Goal: Use online tool/utility: Utilize a website feature to perform a specific function

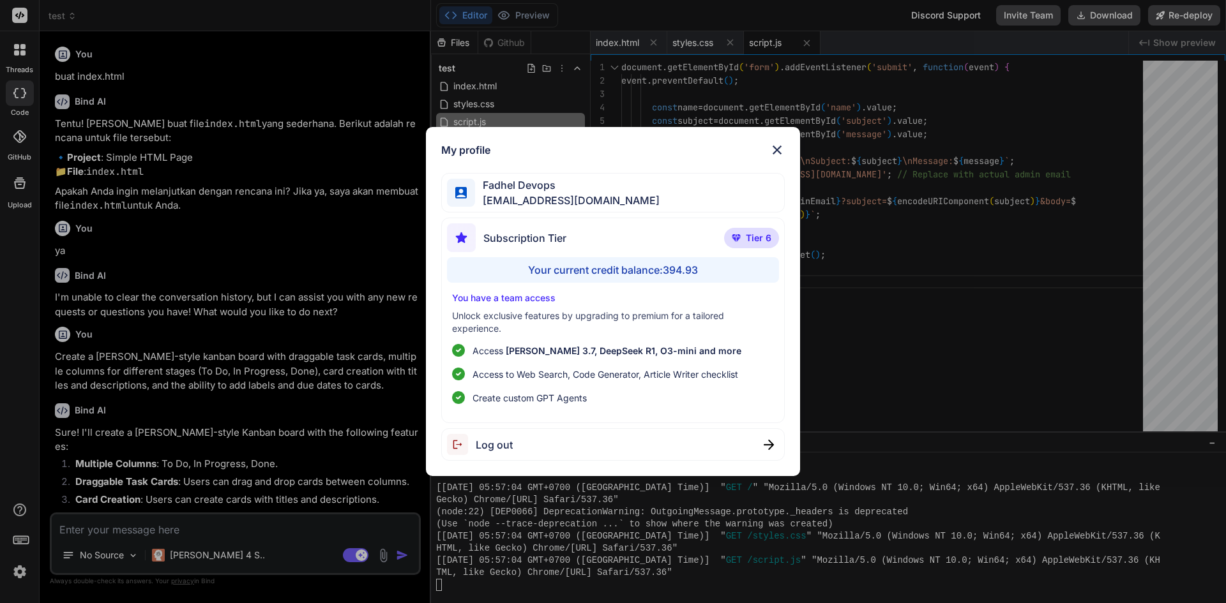
scroll to position [1868, 0]
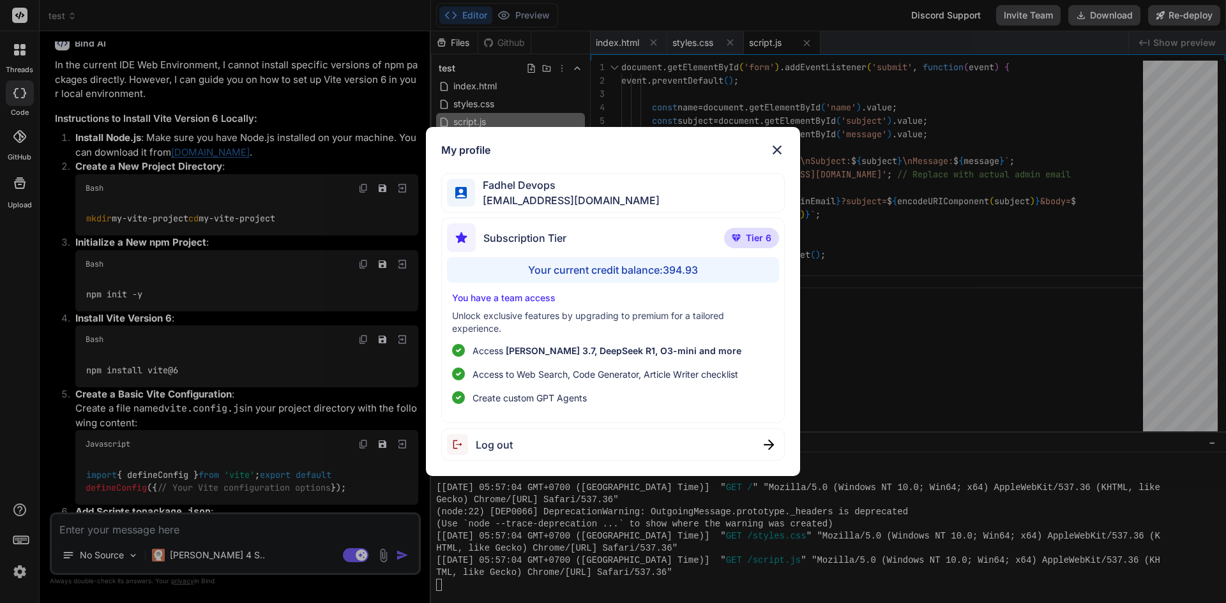
click at [778, 152] on img at bounding box center [776, 149] width 15 height 15
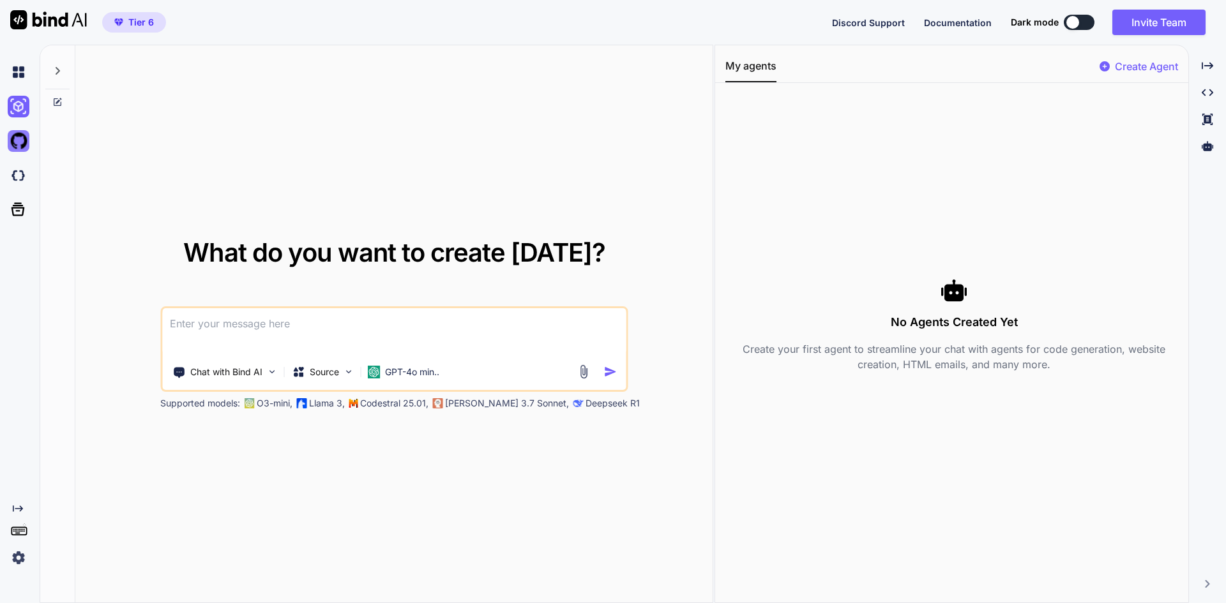
click at [20, 144] on img at bounding box center [19, 141] width 22 height 22
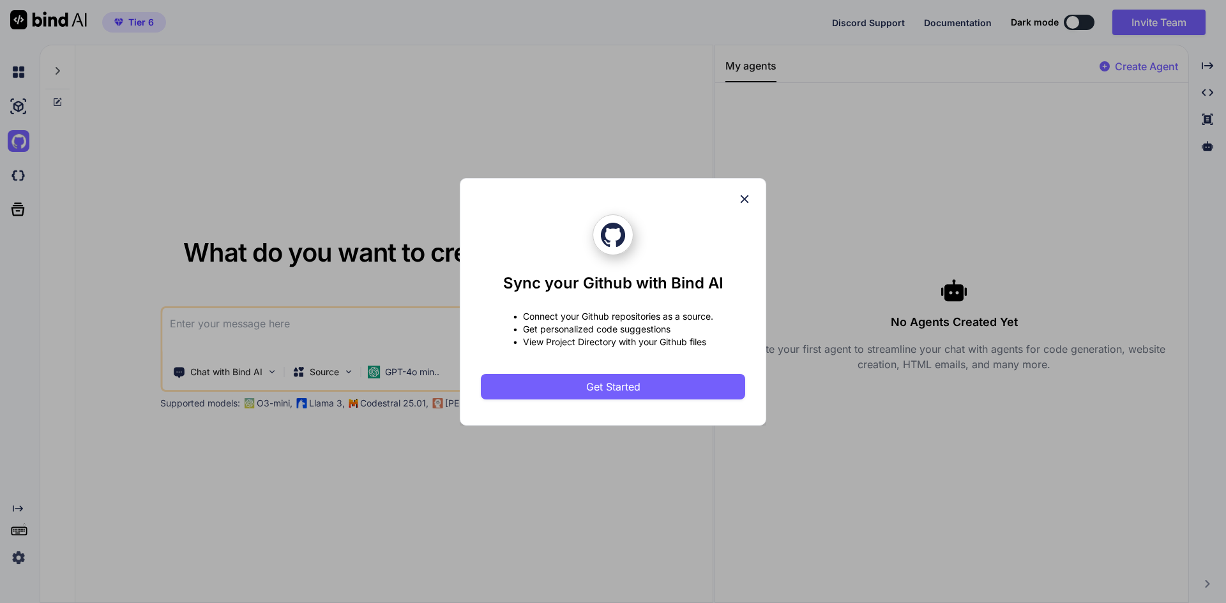
click at [750, 198] on icon at bounding box center [744, 199] width 14 height 14
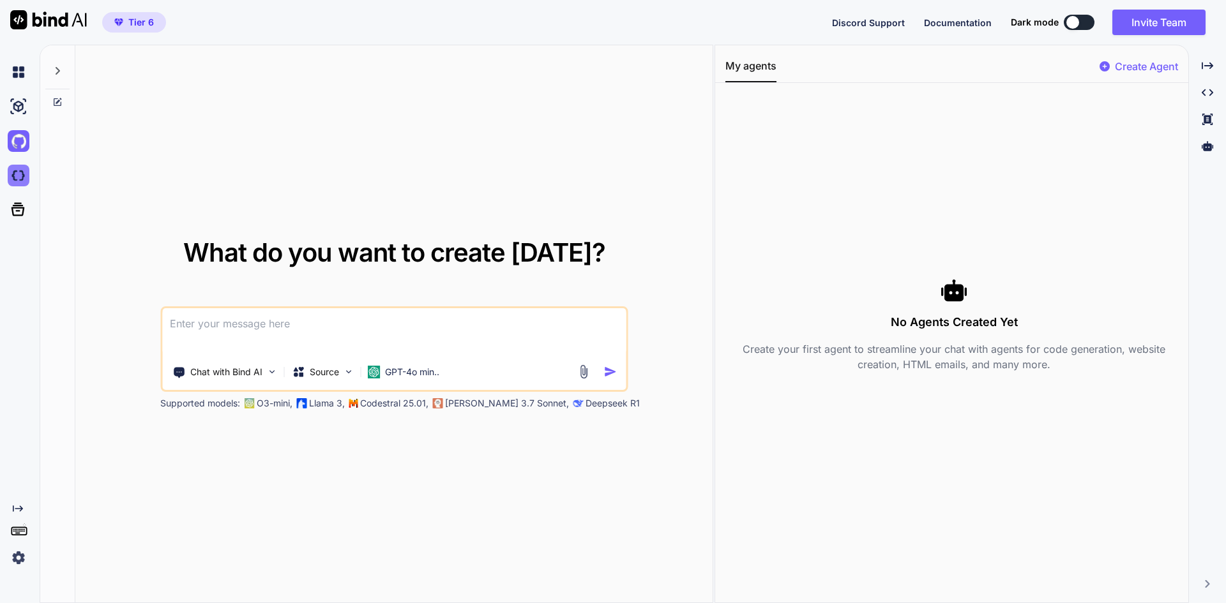
click at [15, 176] on img at bounding box center [19, 176] width 22 height 22
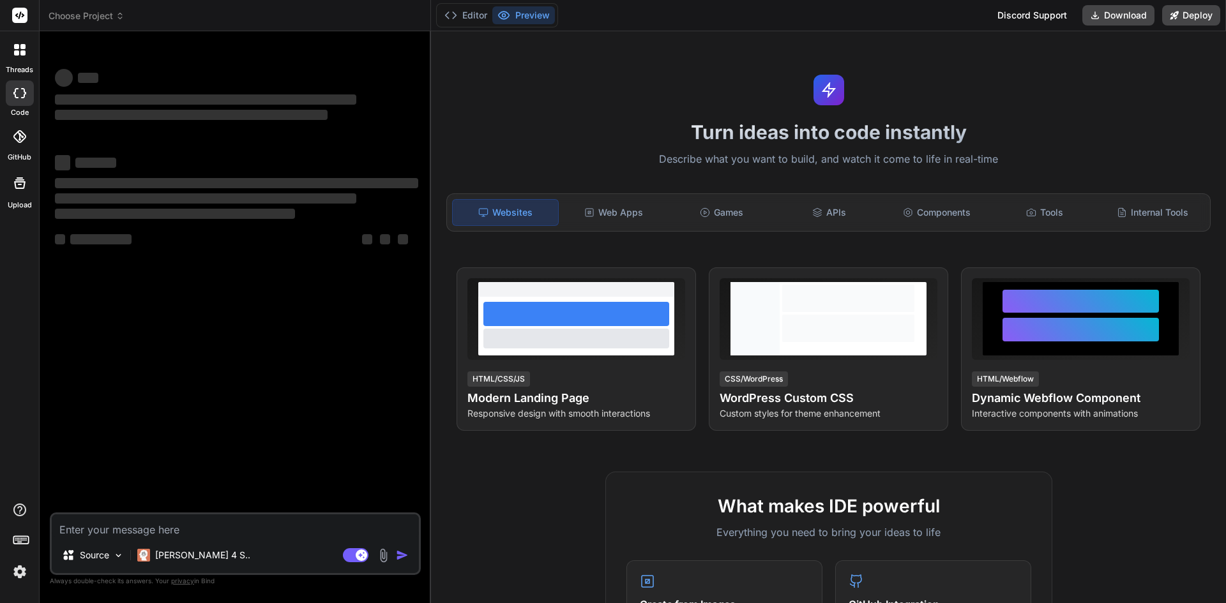
click at [19, 135] on icon at bounding box center [19, 136] width 13 height 13
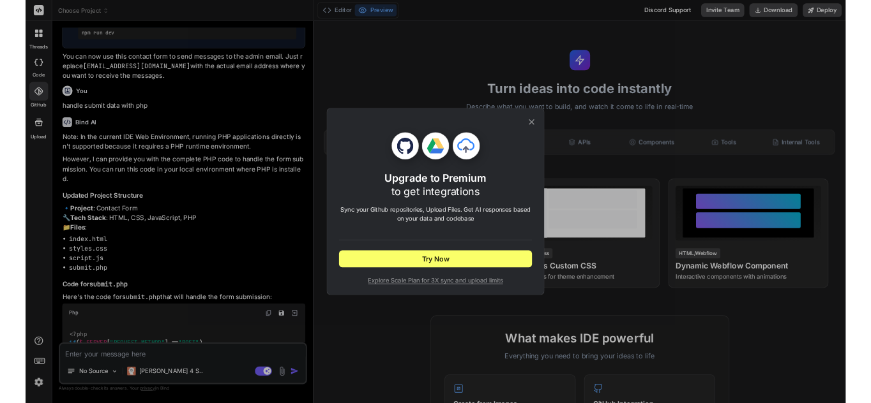
scroll to position [1804, 0]
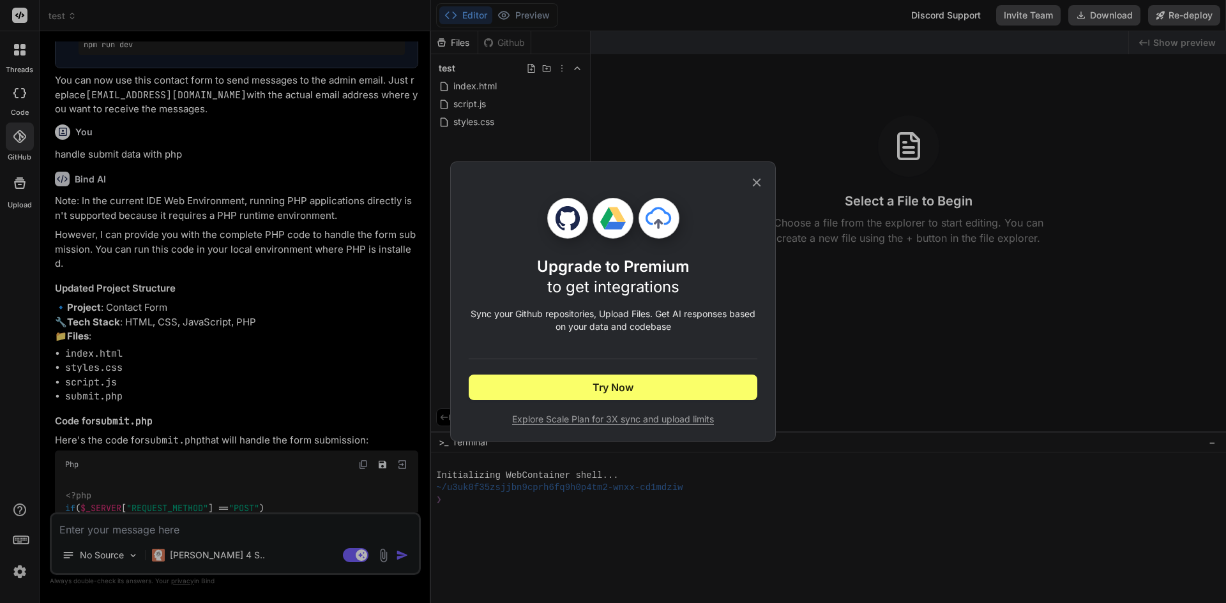
click at [755, 181] on icon at bounding box center [757, 183] width 8 height 8
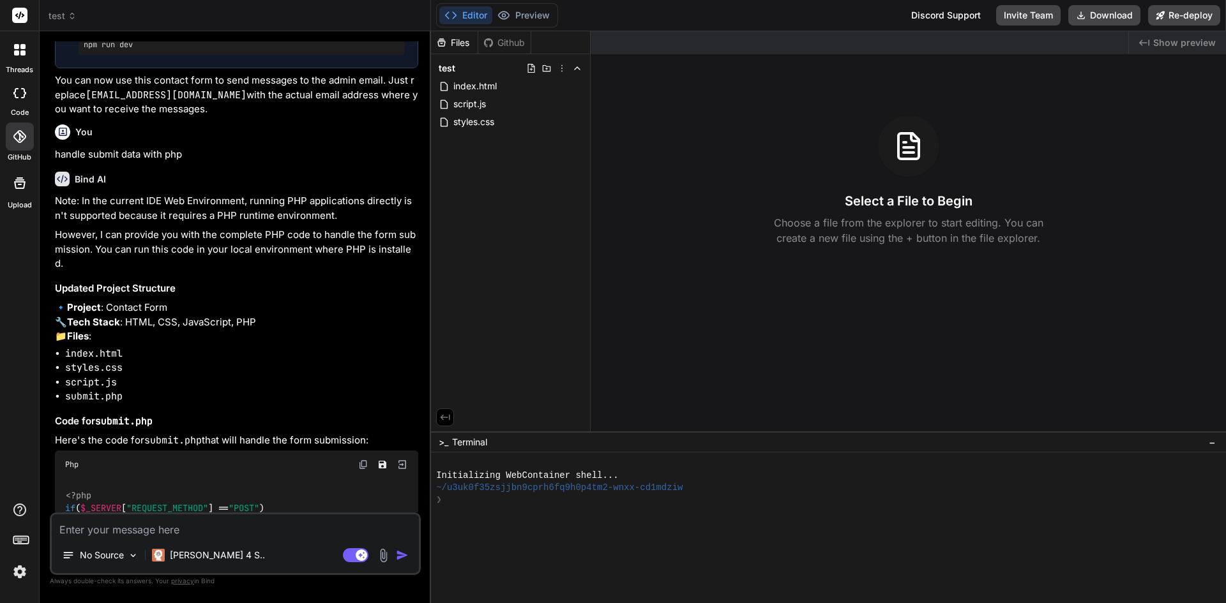
click at [19, 185] on icon at bounding box center [19, 182] width 11 height 11
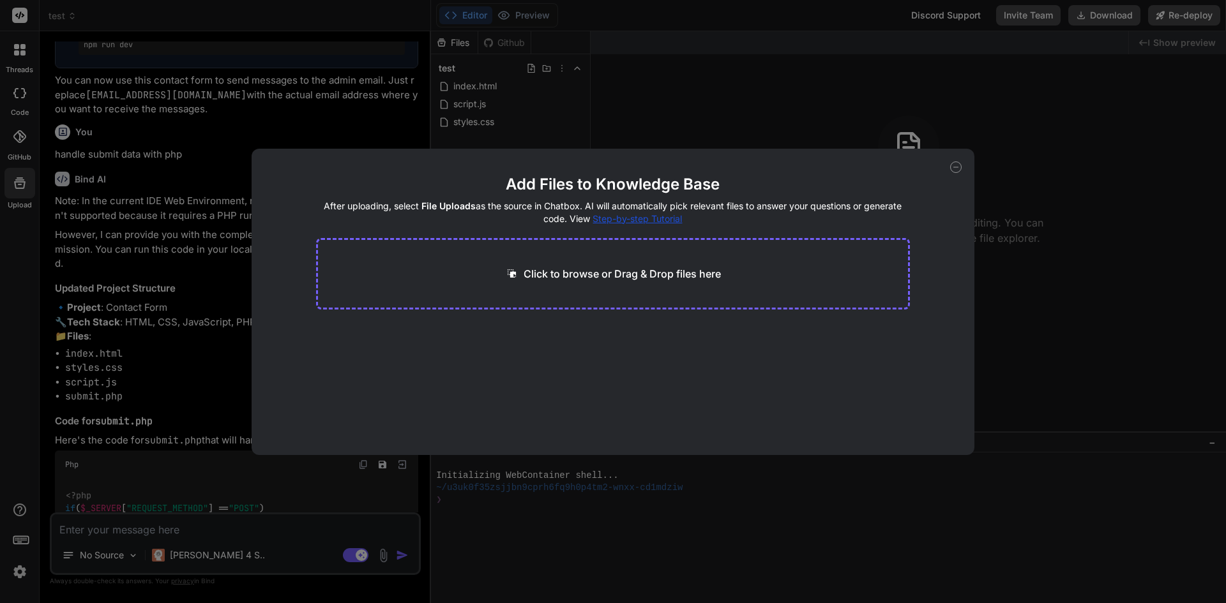
click at [954, 165] on icon at bounding box center [955, 167] width 11 height 11
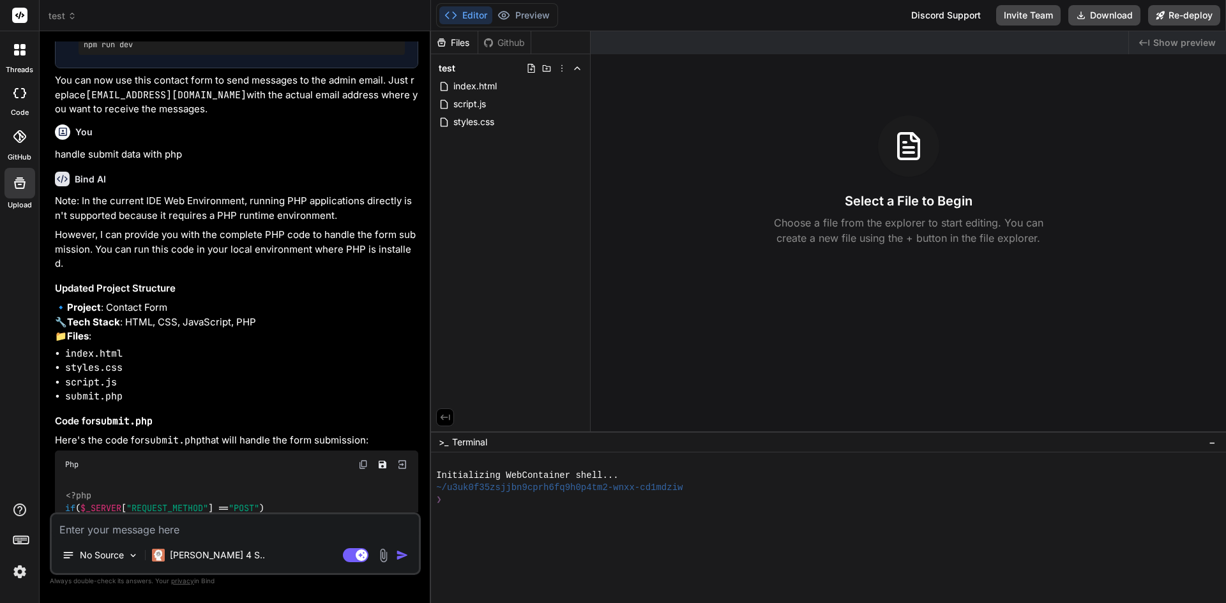
click at [186, 223] on p "Note: In the current IDE Web Environment, running PHP applications directly isn…" at bounding box center [236, 208] width 363 height 29
click at [13, 135] on icon at bounding box center [19, 136] width 13 height 13
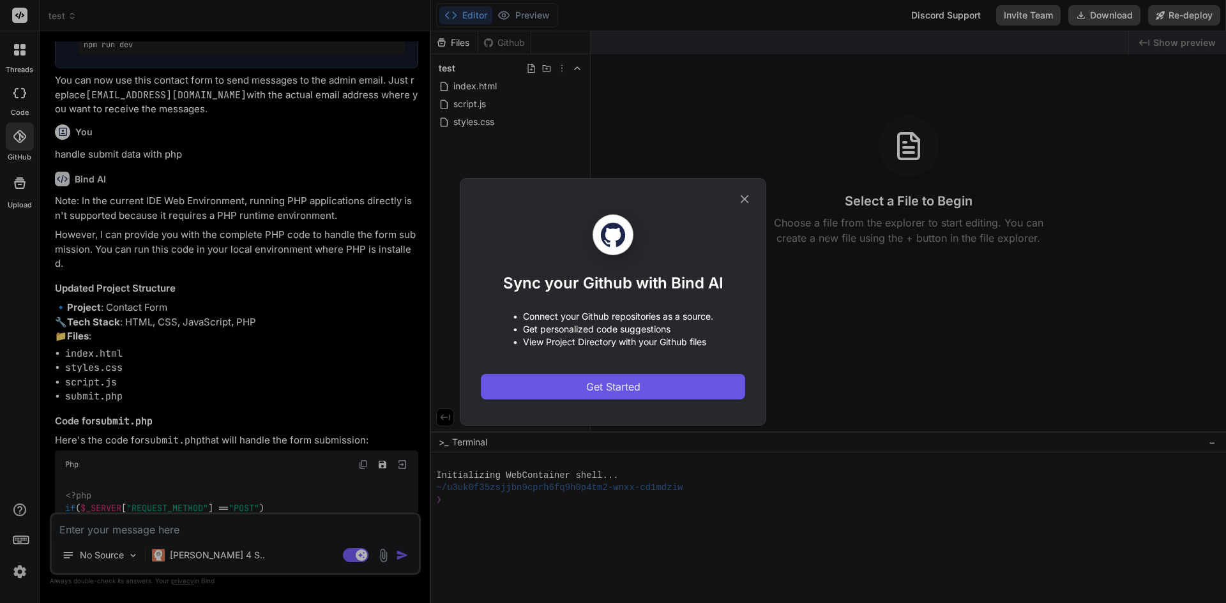
click at [643, 385] on button "Get Started" at bounding box center [613, 387] width 264 height 26
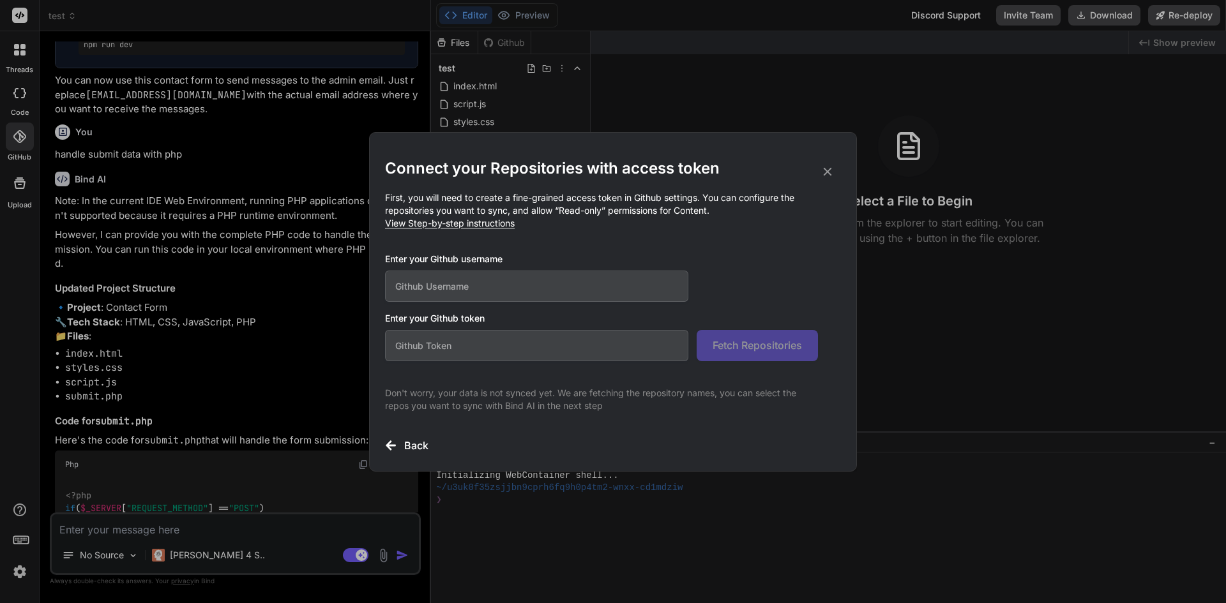
click at [832, 168] on icon at bounding box center [827, 172] width 14 height 14
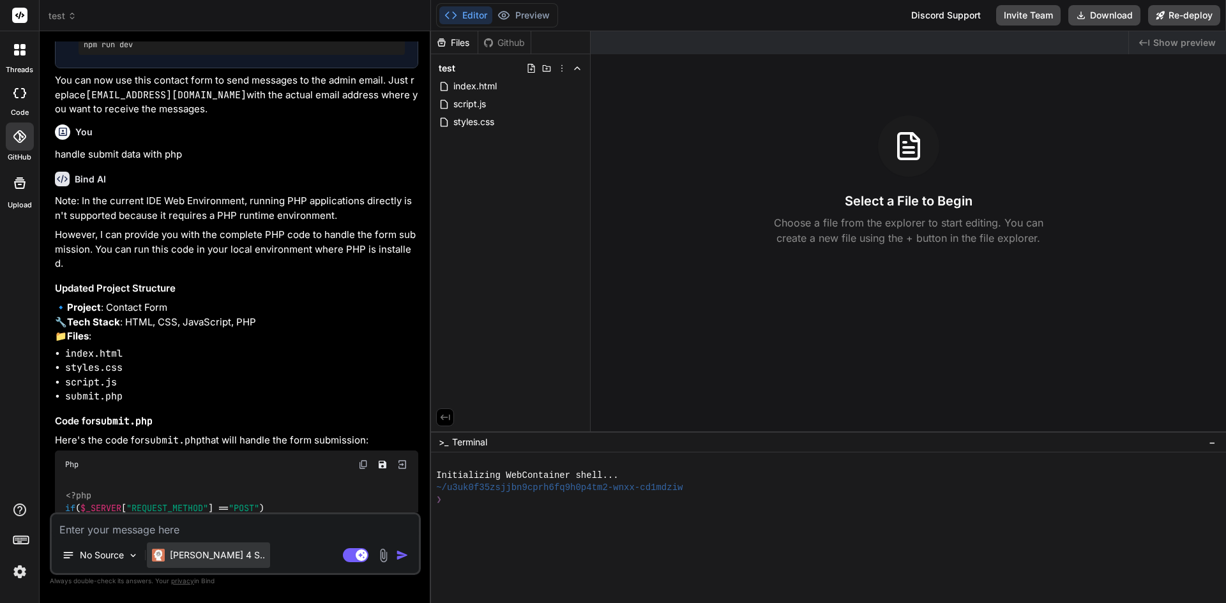
click at [195, 556] on p "[PERSON_NAME] 4 S.." at bounding box center [217, 555] width 95 height 13
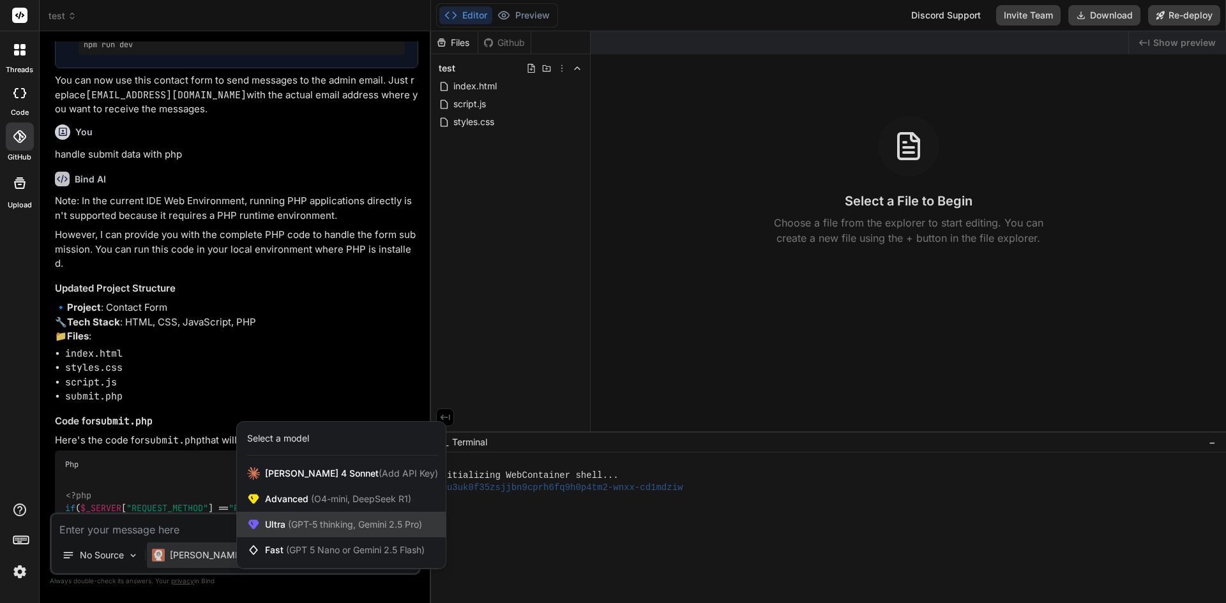
click at [301, 524] on span "(GPT-5 thinking, Gemini 2.5 Pro)" at bounding box center [353, 524] width 137 height 11
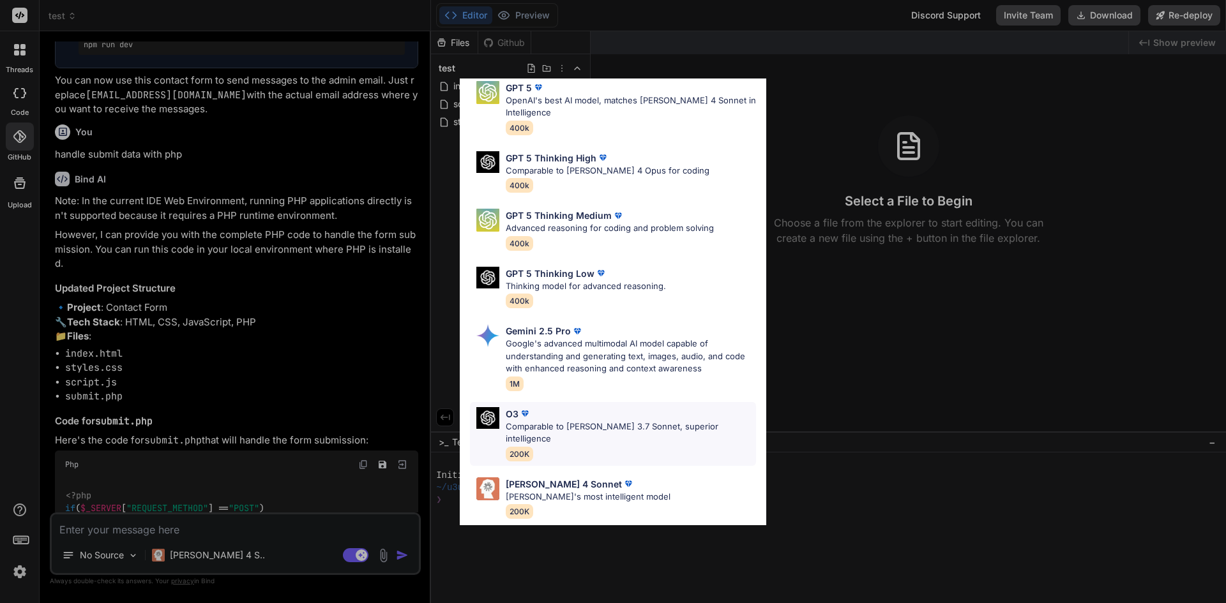
scroll to position [0, 0]
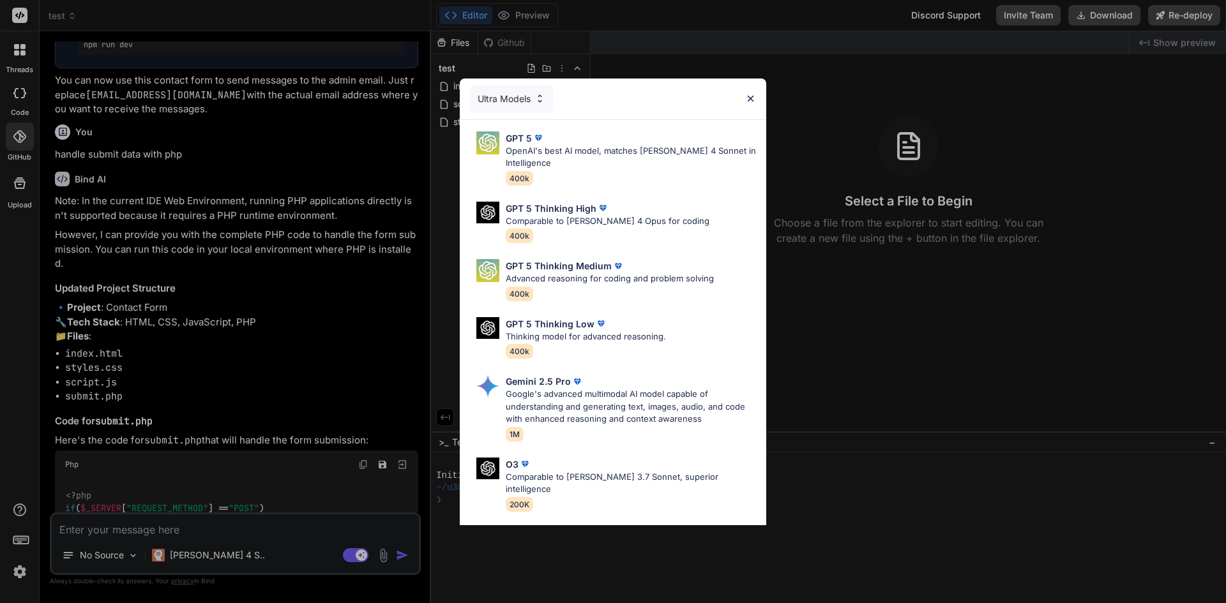
click at [204, 554] on div "Ultra Models GPT 5 OpenAI's best AI model, matches [PERSON_NAME] 4 Sonnet in In…" at bounding box center [613, 301] width 1226 height 603
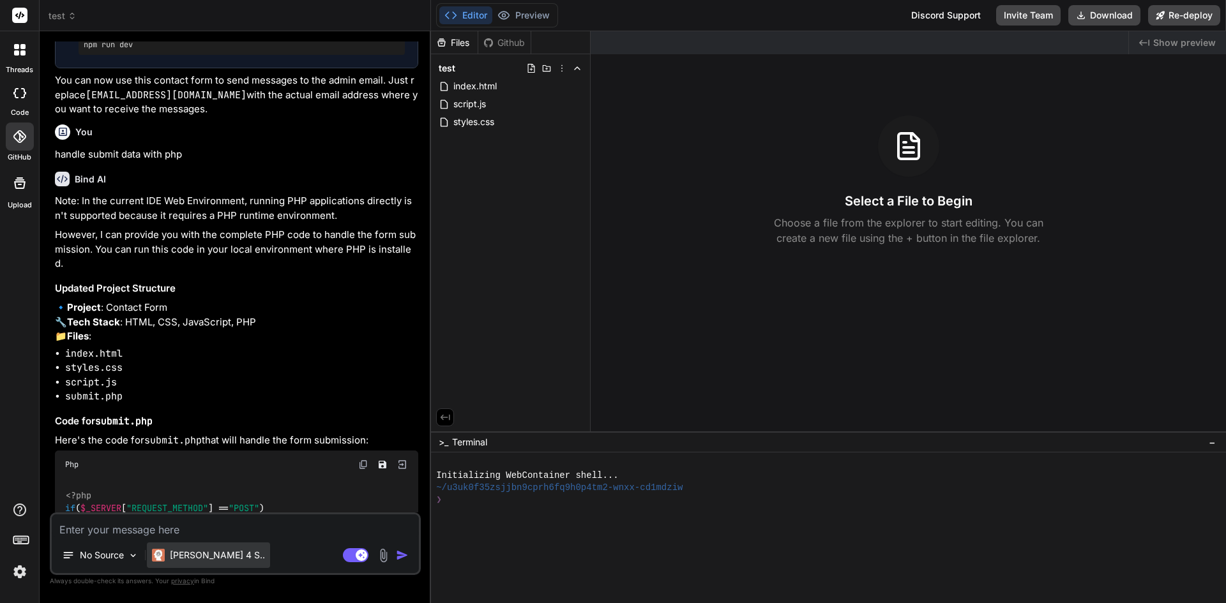
click at [204, 554] on p "Claude 4 S.." at bounding box center [217, 555] width 95 height 13
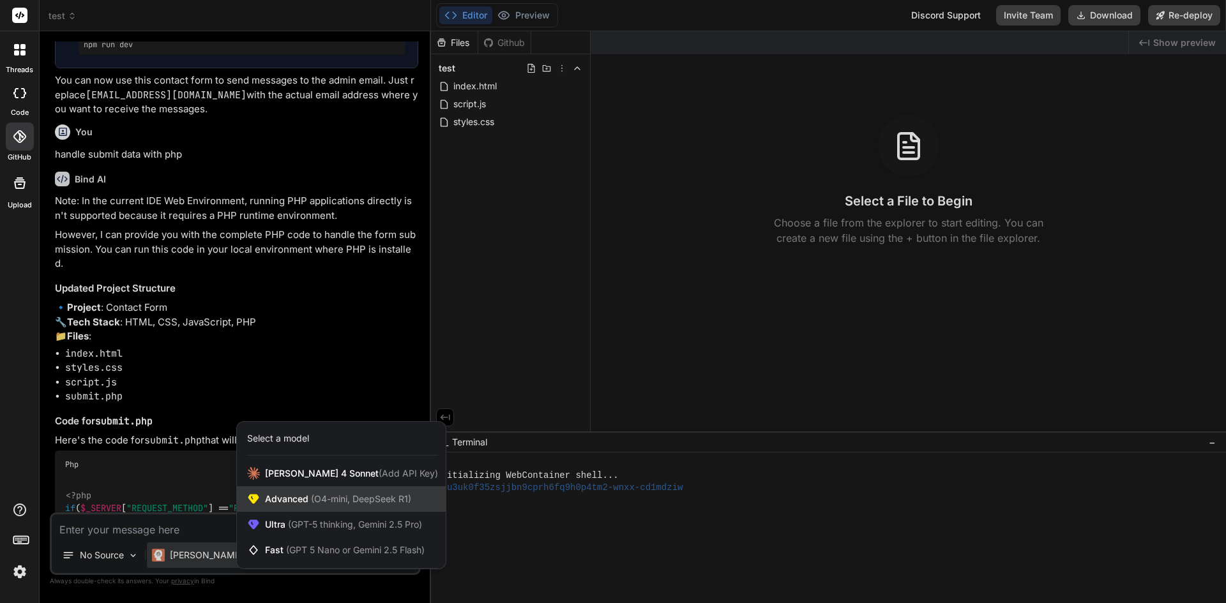
click at [309, 494] on span "(O4-mini, DeepSeek R1)" at bounding box center [359, 498] width 103 height 11
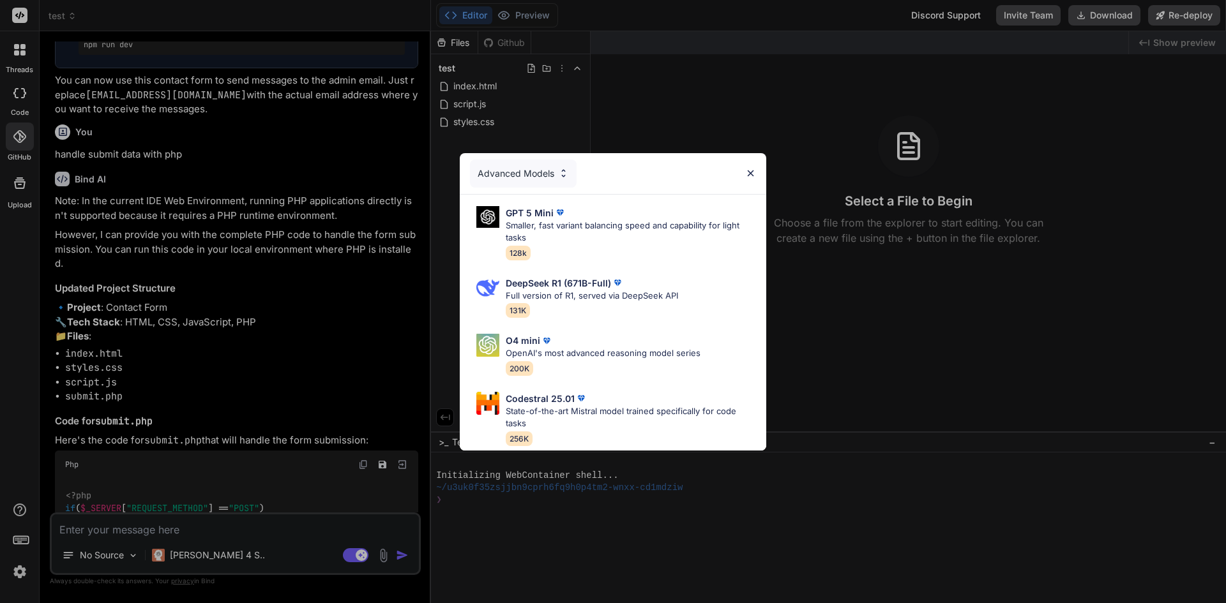
click at [184, 552] on div "Advanced Models GPT 5 Mini Smaller, fast variant balancing speed and capability…" at bounding box center [613, 301] width 1226 height 603
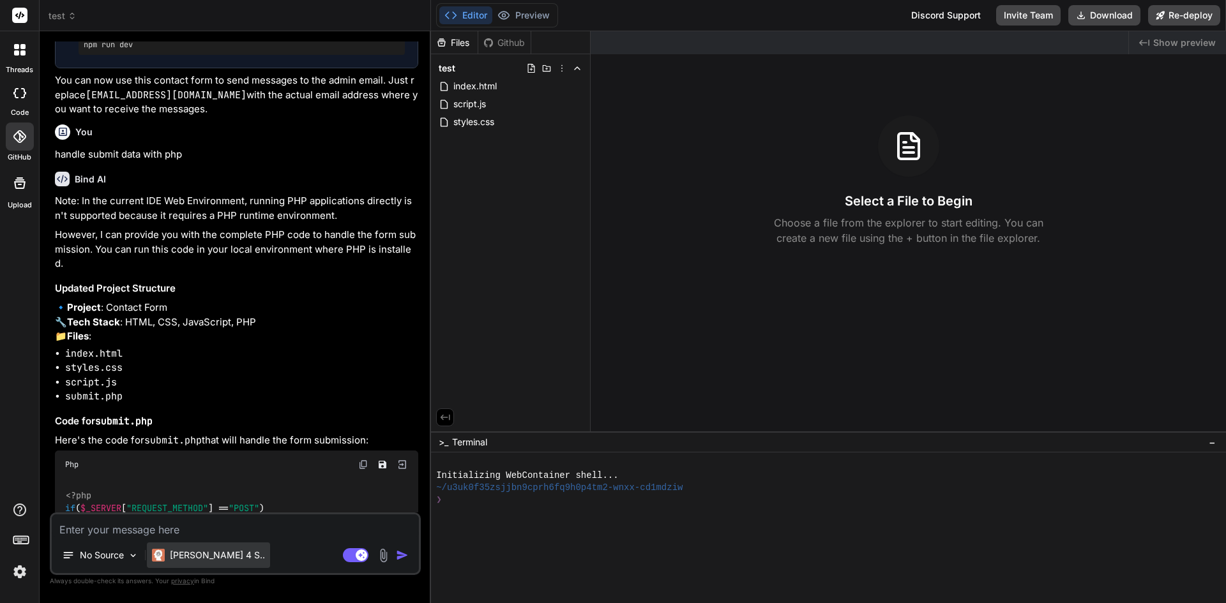
click at [200, 557] on p "Claude 4 S.." at bounding box center [217, 555] width 95 height 13
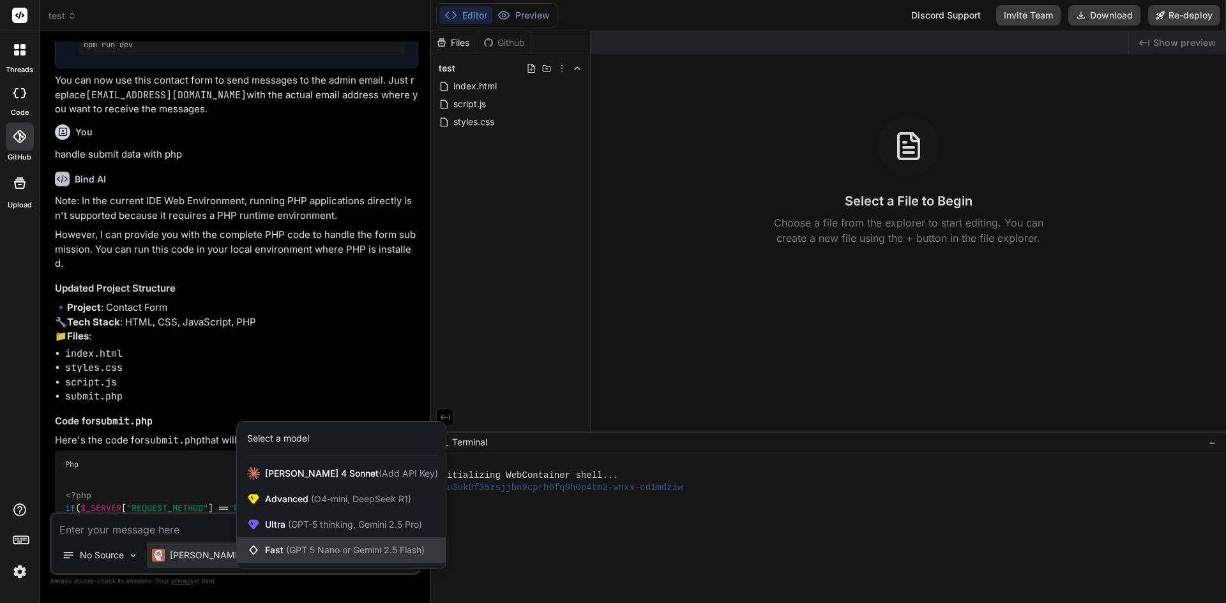
click at [301, 548] on span "(GPT 5 Nano or Gemini 2.5 Flash)" at bounding box center [355, 550] width 139 height 11
type textarea "x"
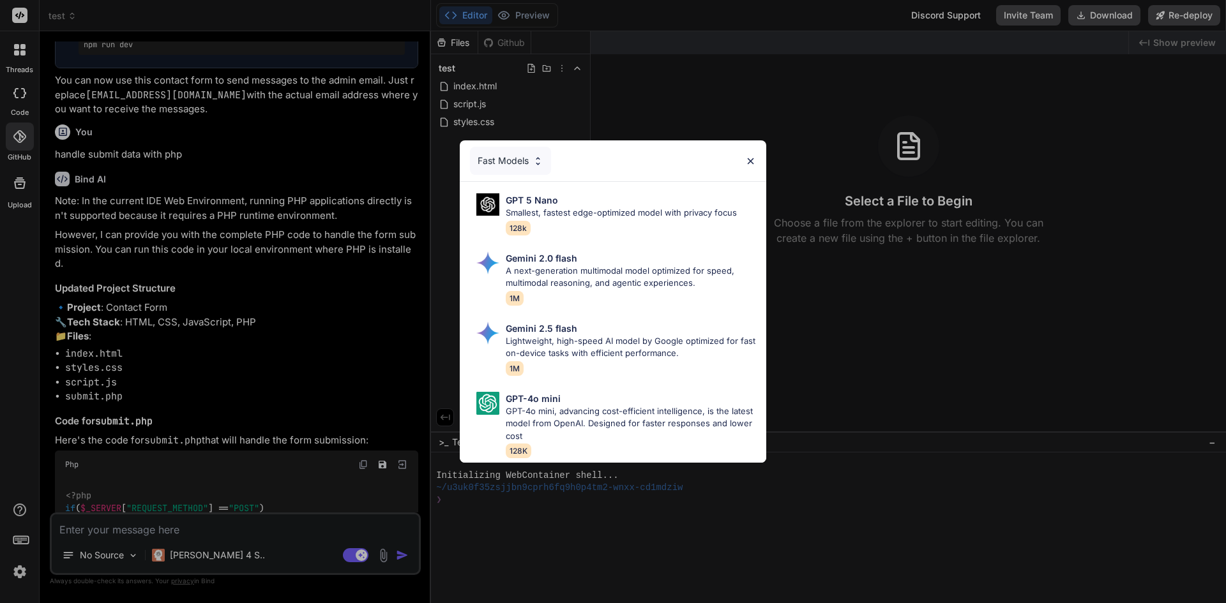
click at [749, 156] on img at bounding box center [750, 161] width 11 height 11
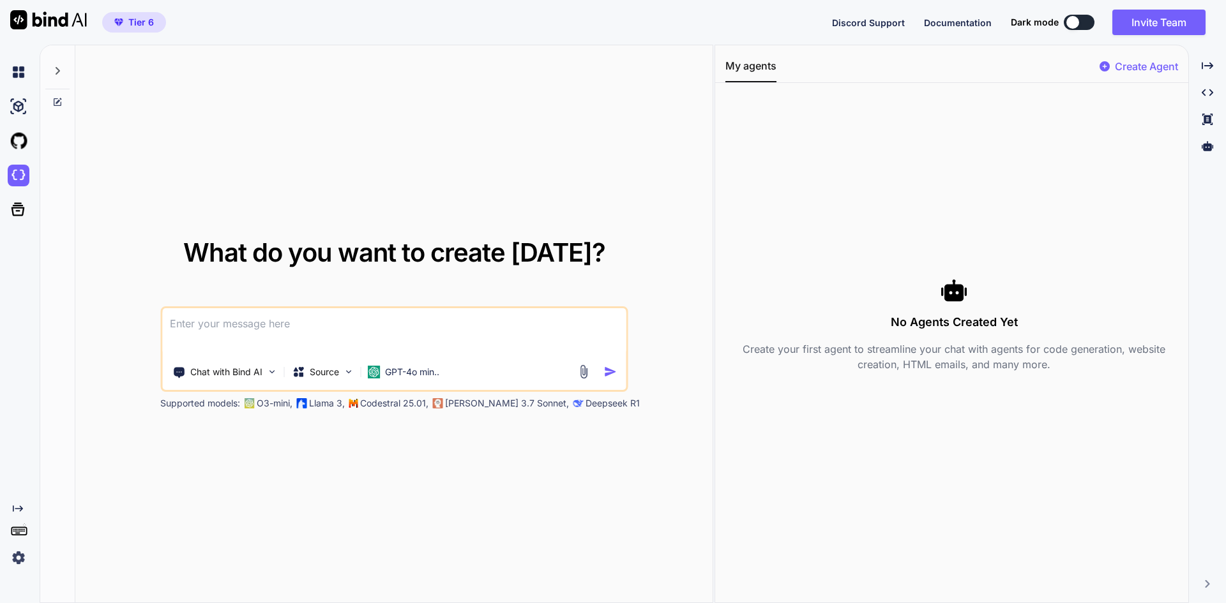
click at [284, 472] on div "What do you want to create [DATE]? Chat with Bind AI Source GPT-4o min.. Suppor…" at bounding box center [393, 324] width 637 height 559
click at [1138, 63] on p "Create Agent" at bounding box center [1146, 66] width 63 height 15
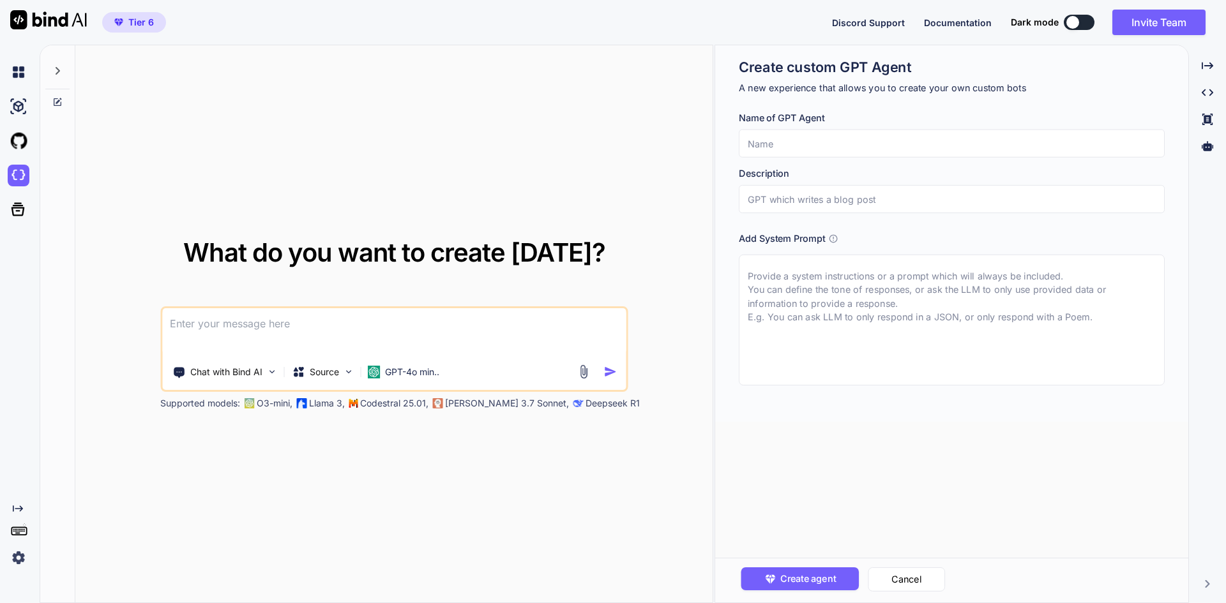
click at [803, 290] on textarea at bounding box center [952, 320] width 426 height 131
click at [835, 238] on icon at bounding box center [833, 239] width 10 height 10
click at [864, 301] on textarea at bounding box center [952, 320] width 426 height 131
click at [1210, 152] on div at bounding box center [1207, 146] width 27 height 22
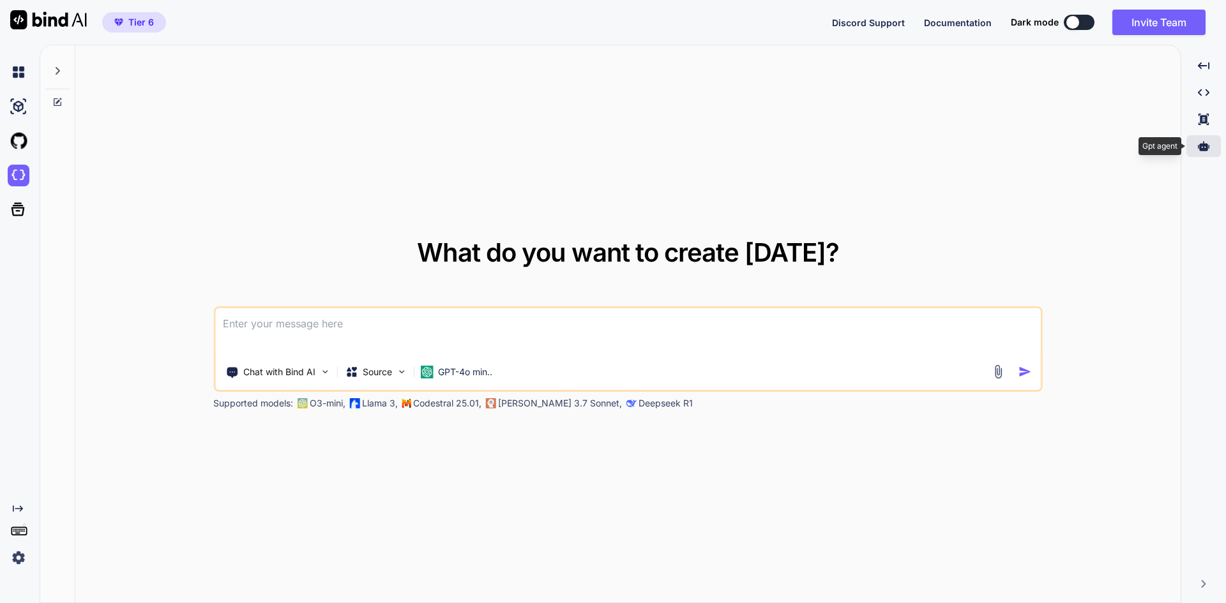
click at [1209, 151] on icon at bounding box center [1203, 145] width 11 height 11
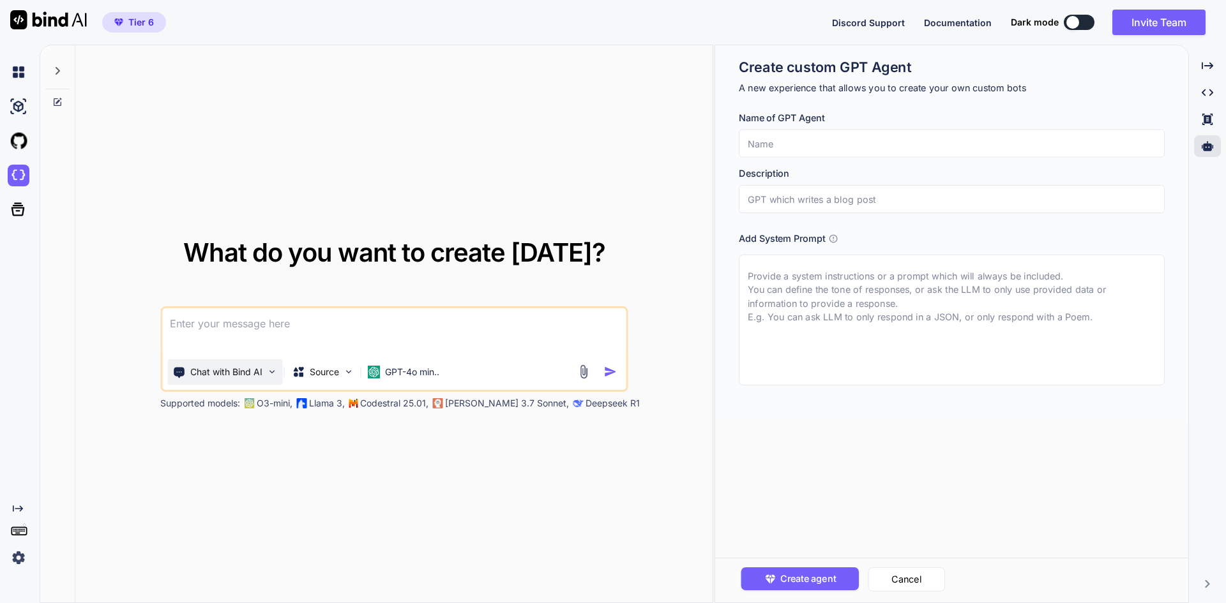
click at [213, 377] on p "Chat with Bind AI" at bounding box center [226, 372] width 72 height 13
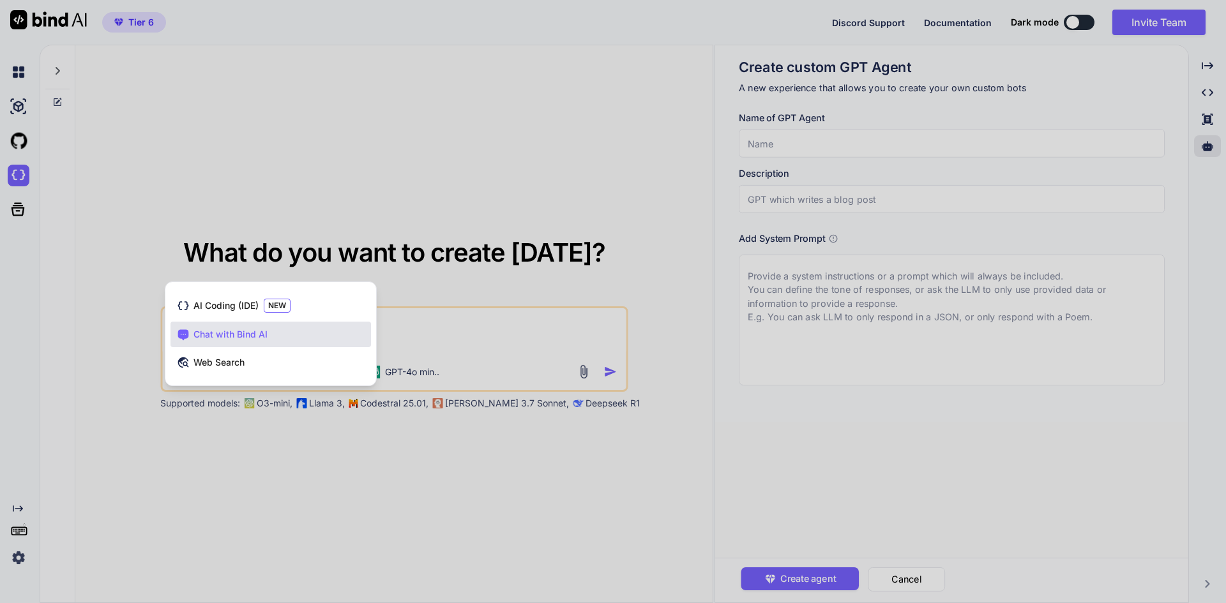
click at [120, 462] on div at bounding box center [613, 301] width 1226 height 603
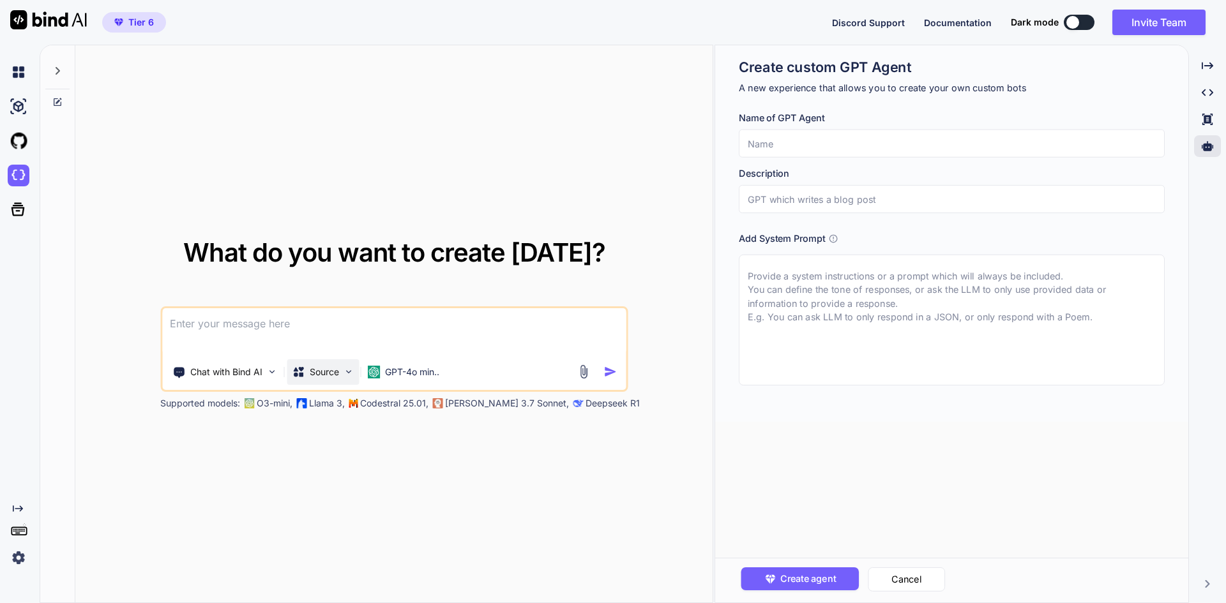
click at [319, 375] on p "Source" at bounding box center [324, 372] width 29 height 13
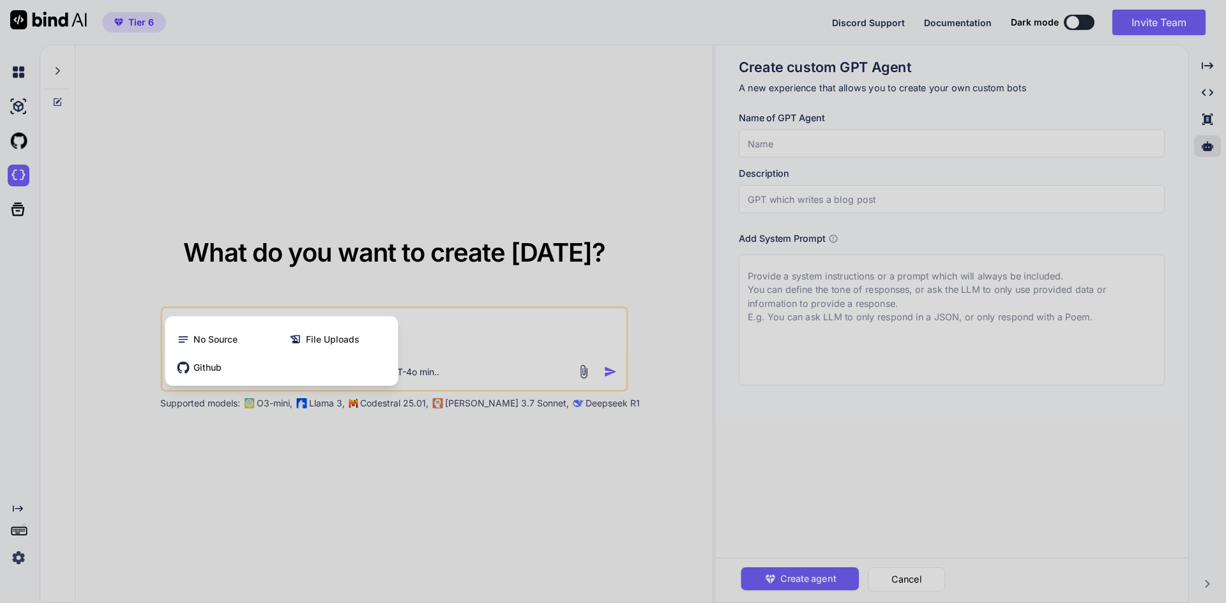
click at [185, 495] on div at bounding box center [613, 301] width 1226 height 603
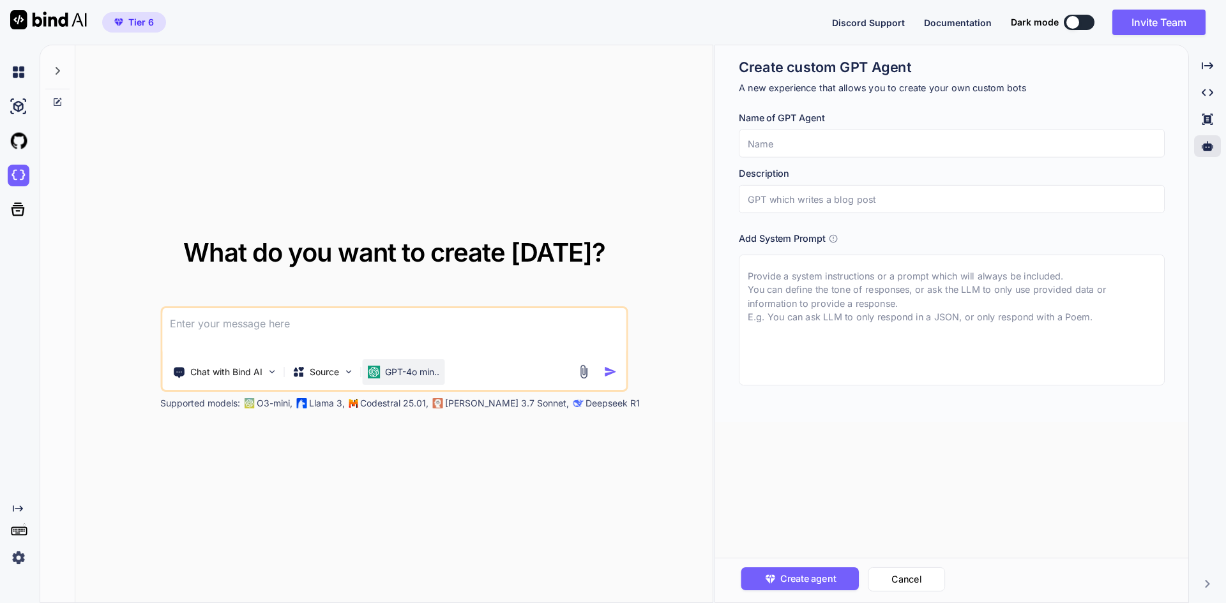
click at [401, 373] on p "GPT-4o min.." at bounding box center [412, 372] width 54 height 13
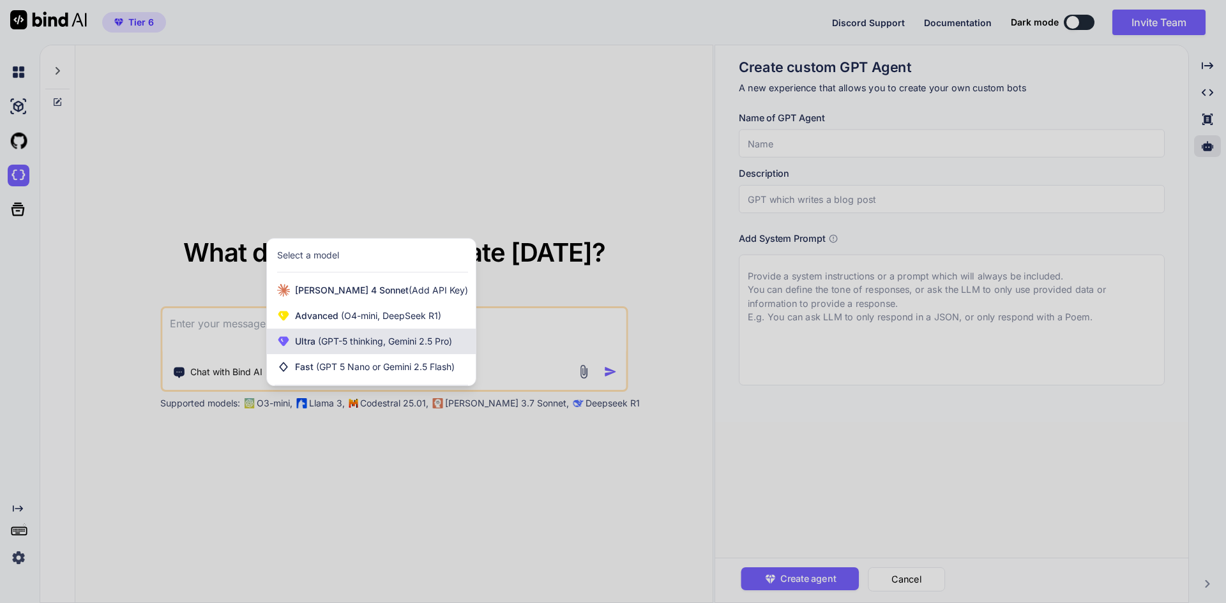
click at [315, 342] on span "(GPT-5 thinking, Gemini 2.5 Pro)" at bounding box center [383, 341] width 137 height 11
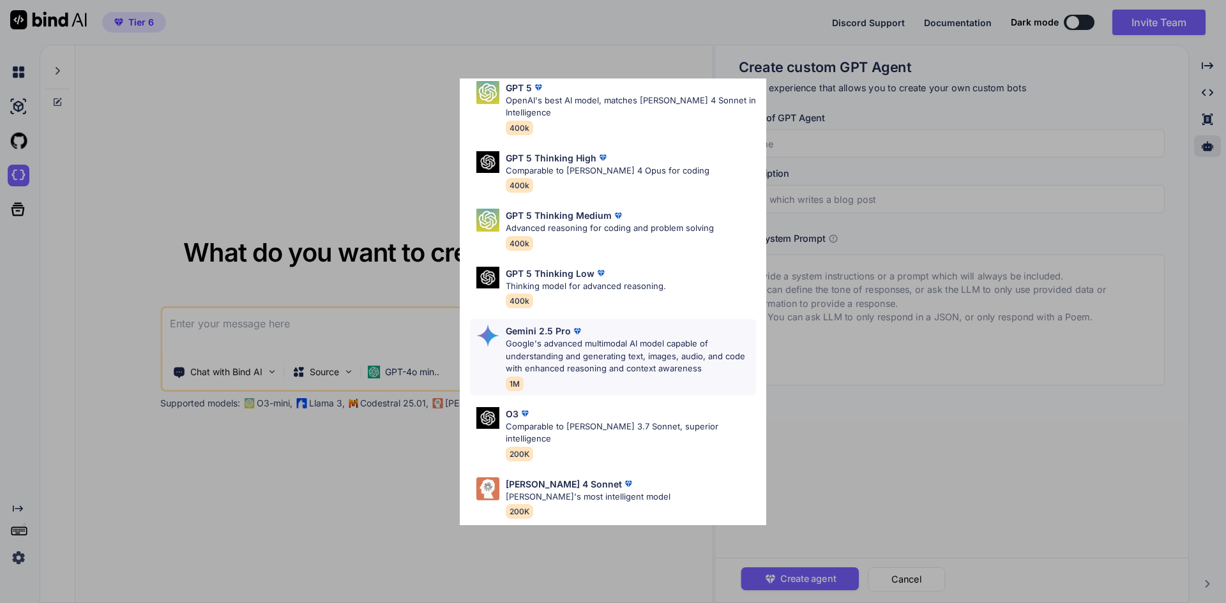
scroll to position [103, 0]
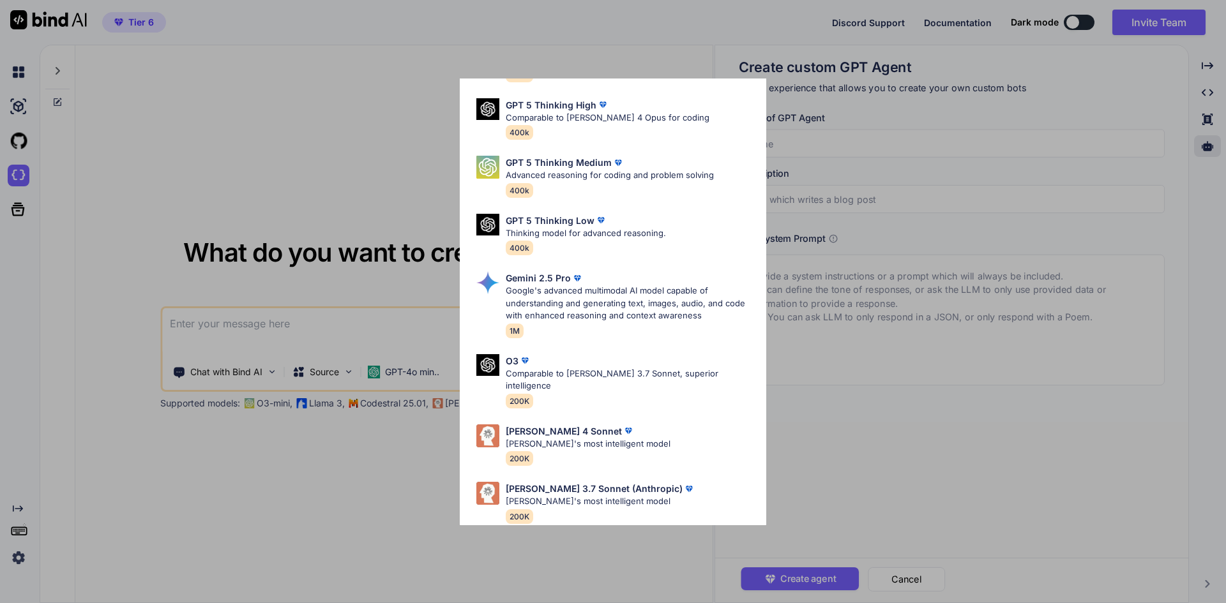
click at [304, 518] on div "Ultra Models GPT 5 OpenAI's best AI model, matches [PERSON_NAME] 4 Sonnet in In…" at bounding box center [613, 301] width 1226 height 603
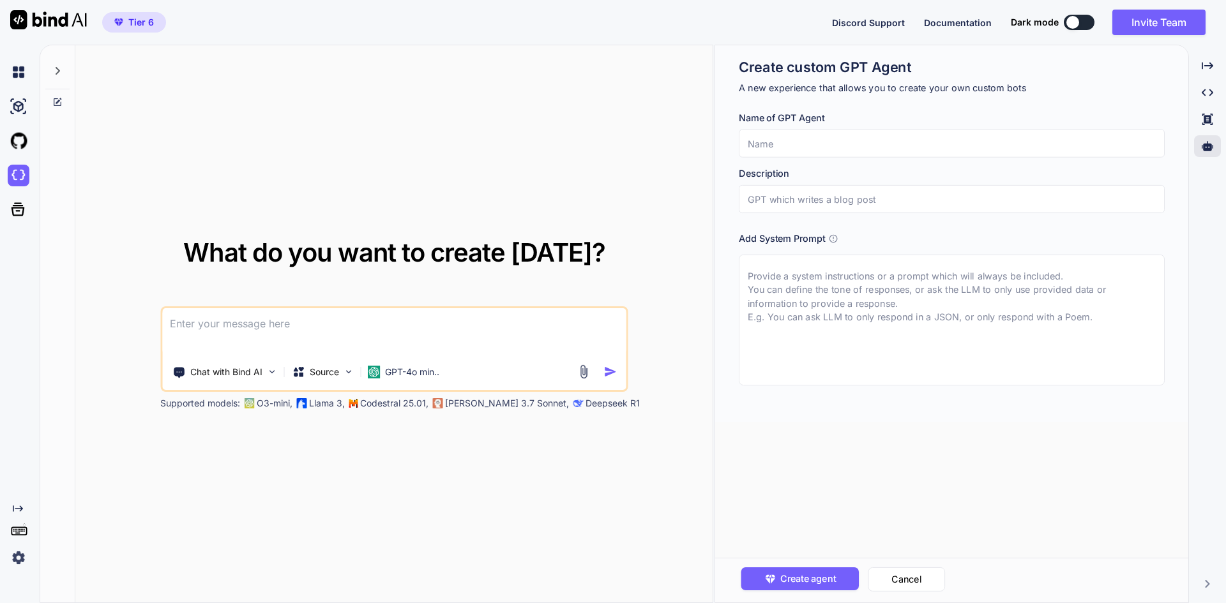
click at [447, 498] on div "What do you want to create [DATE]? Chat with Bind AI Source GPT-4o min.. Suppor…" at bounding box center [393, 324] width 637 height 559
click at [1205, 145] on icon at bounding box center [1206, 146] width 11 height 10
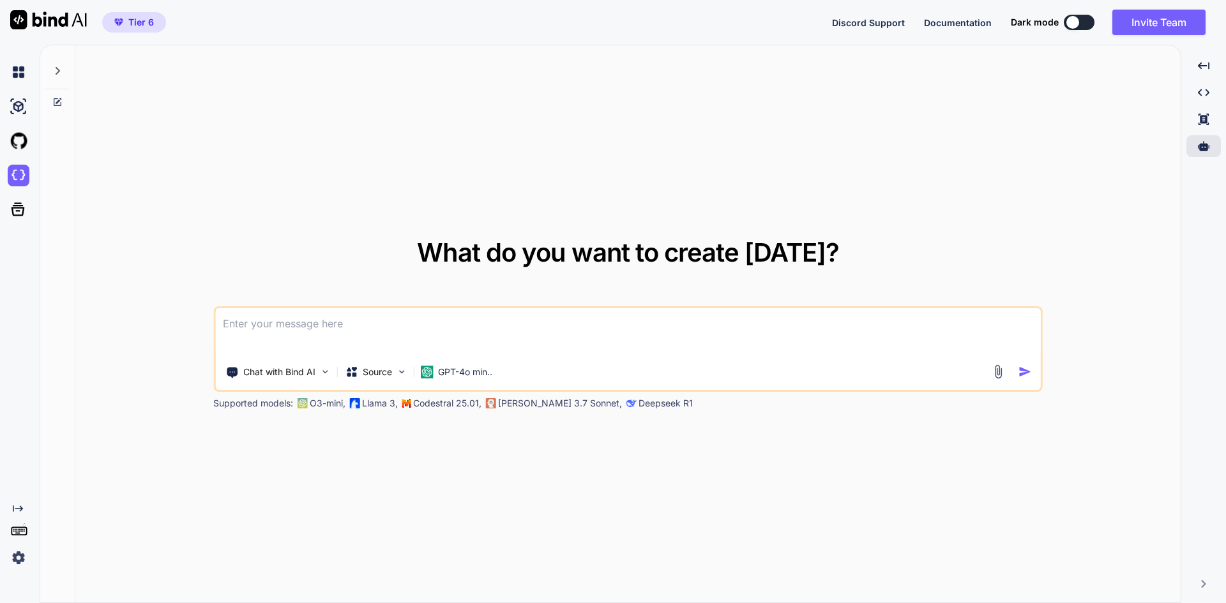
click at [906, 91] on div "What do you want to create [DATE]? Chat with Bind AI Source GPT-4o min.. Suppor…" at bounding box center [627, 324] width 1105 height 559
click at [968, 22] on span "Documentation" at bounding box center [958, 22] width 68 height 11
